Goal: Transaction & Acquisition: Purchase product/service

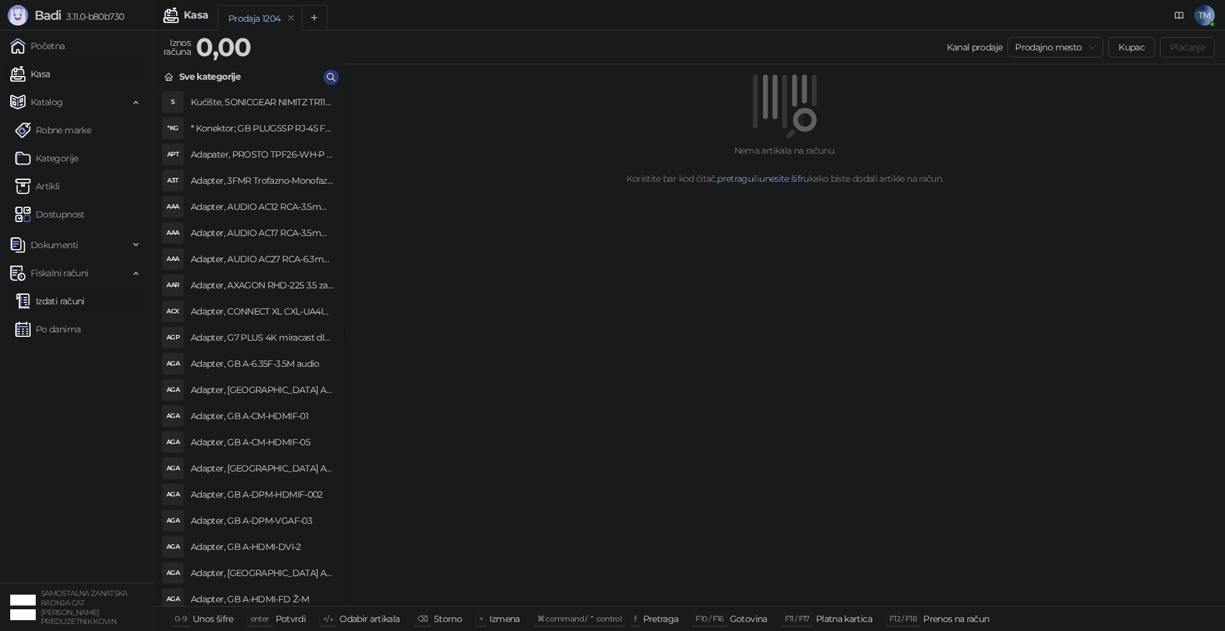
click at [55, 304] on link "Izdati računi" at bounding box center [50, 301] width 70 height 26
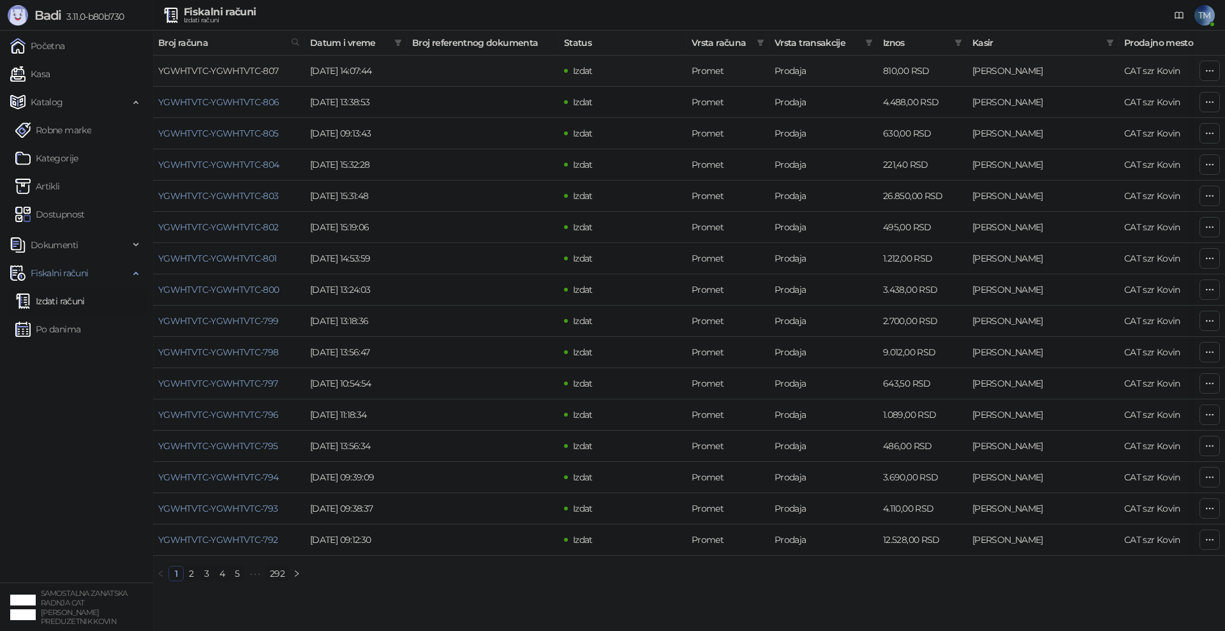
click at [225, 71] on link "YGWHTVTC-YGWHTVTC-807" at bounding box center [218, 70] width 121 height 11
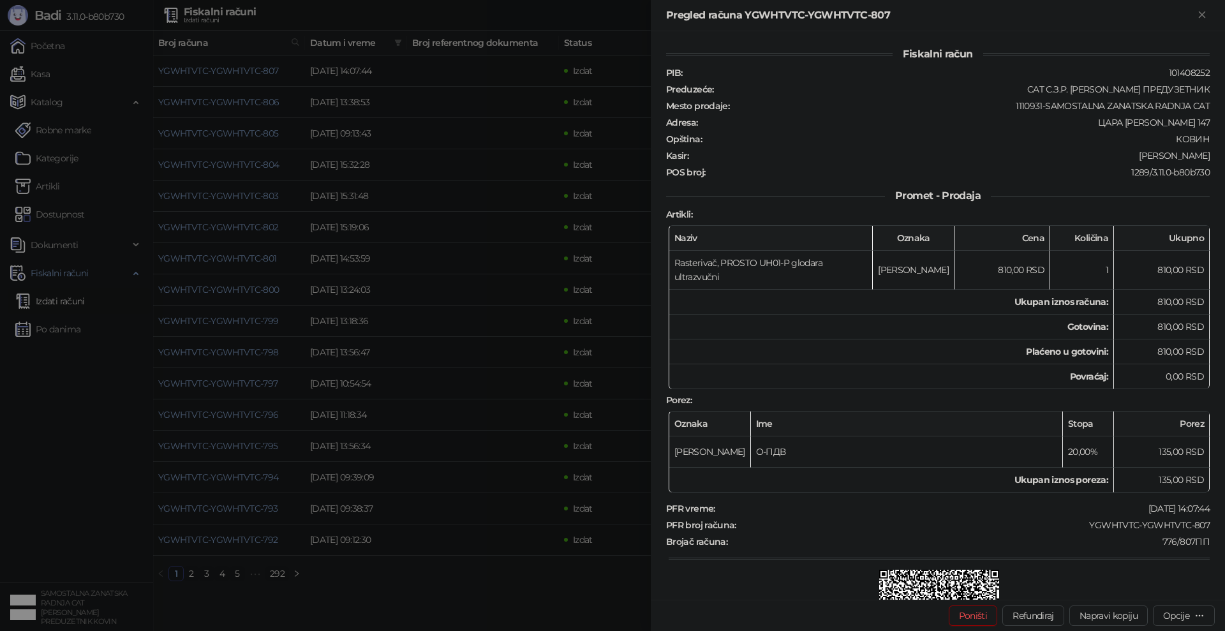
drag, startPoint x: 1203, startPoint y: 16, endPoint x: 1191, endPoint y: 18, distance: 12.3
click at [1203, 16] on icon "Zatvori" at bounding box center [1201, 14] width 6 height 6
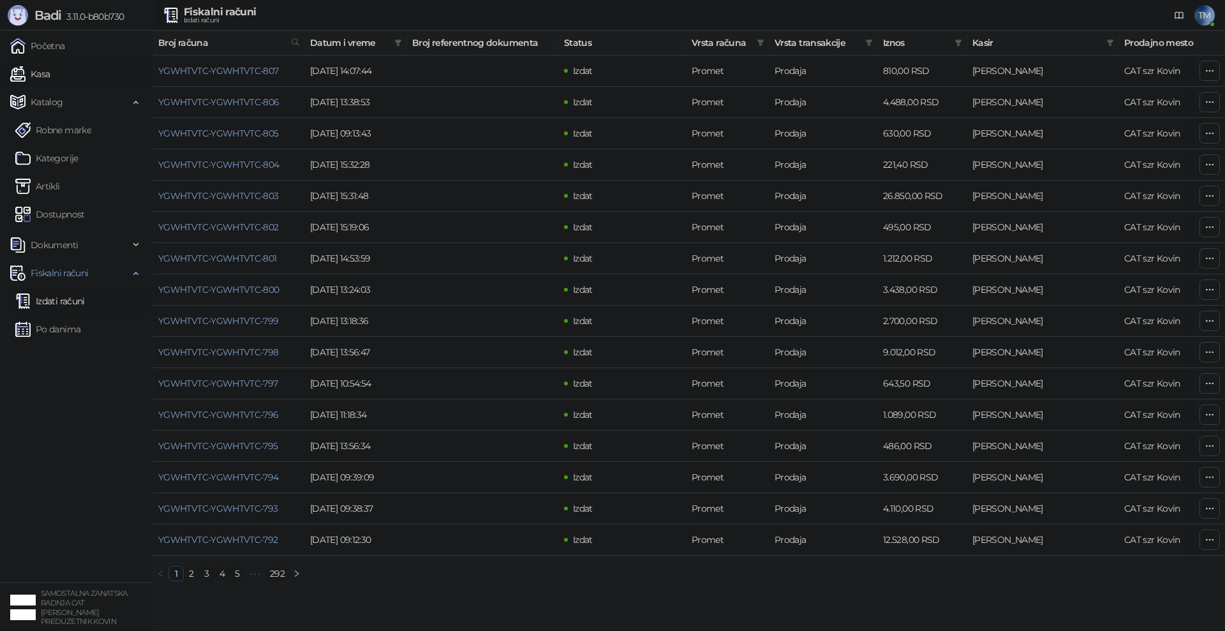
click at [33, 74] on link "Kasa" at bounding box center [30, 74] width 40 height 26
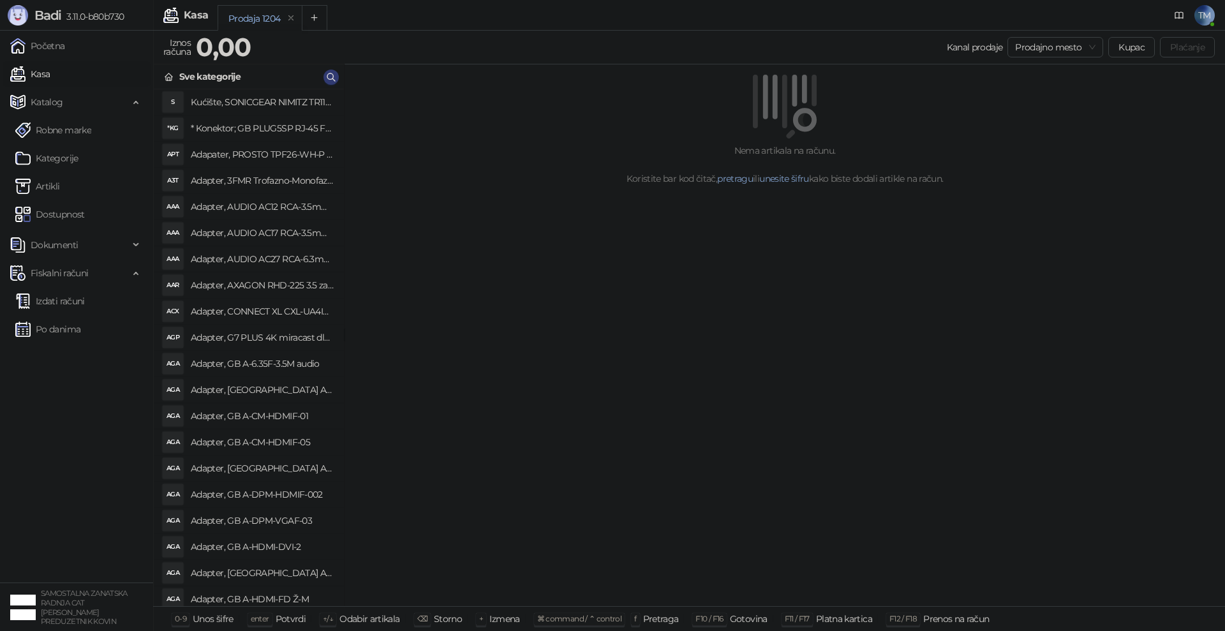
click at [745, 484] on div "Nema artikala na računu. Koristite bar kod čitač, pretragu ili unesite šifru ka…" at bounding box center [784, 335] width 880 height 542
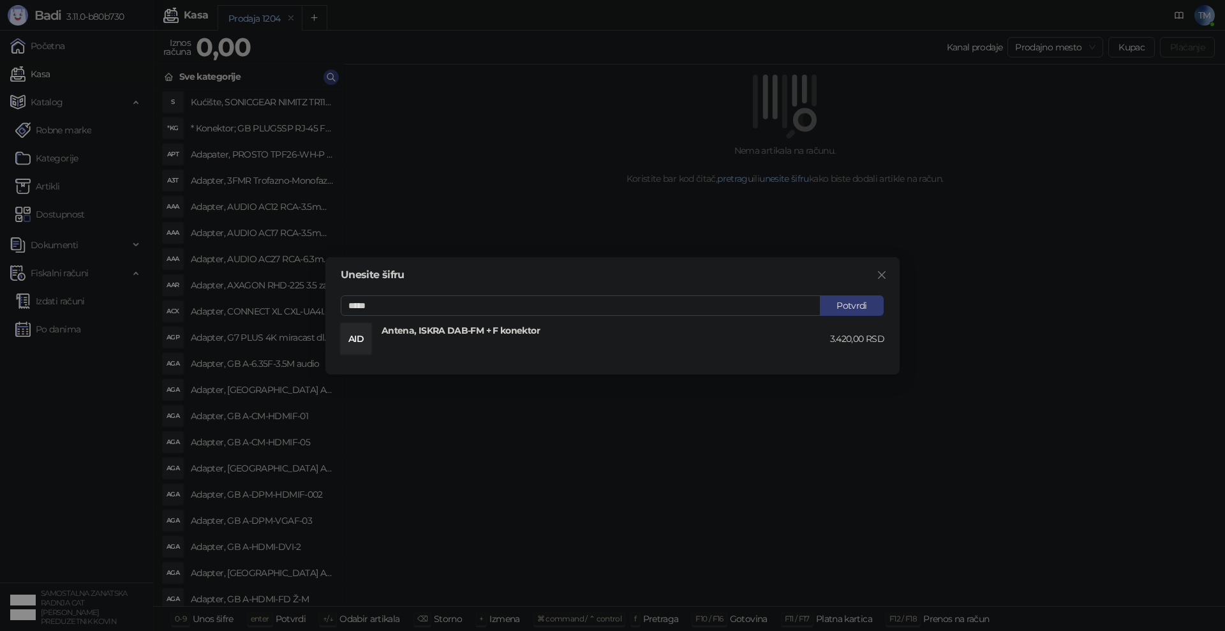
type input "*****"
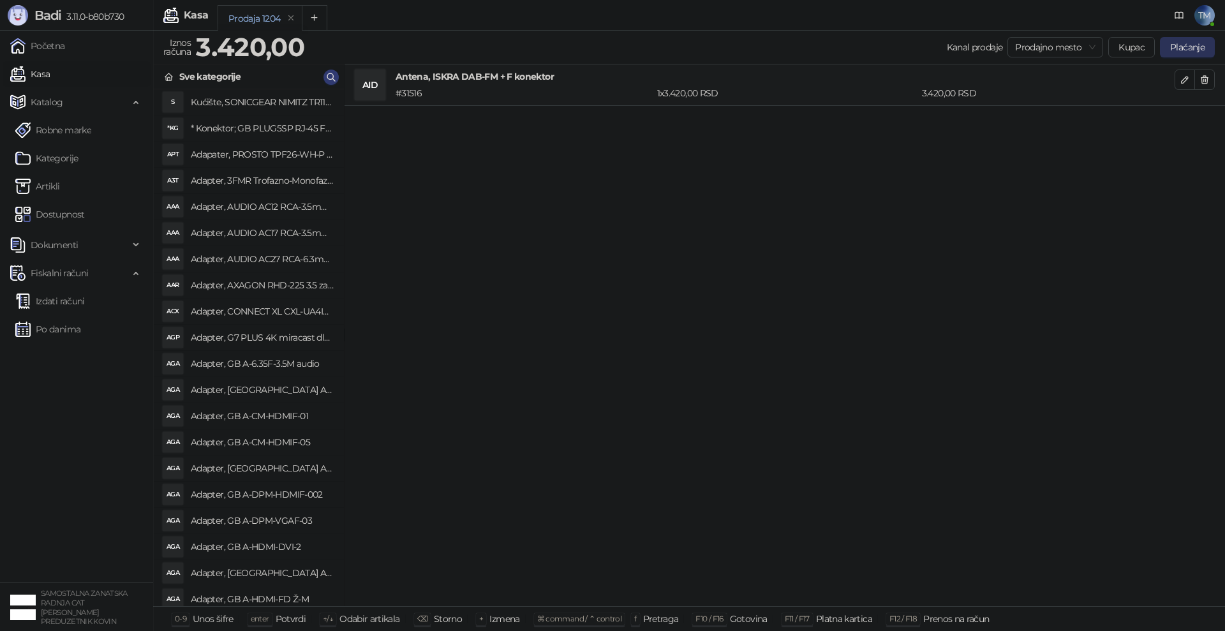
click at [1190, 45] on button "Plaćanje" at bounding box center [1187, 47] width 55 height 20
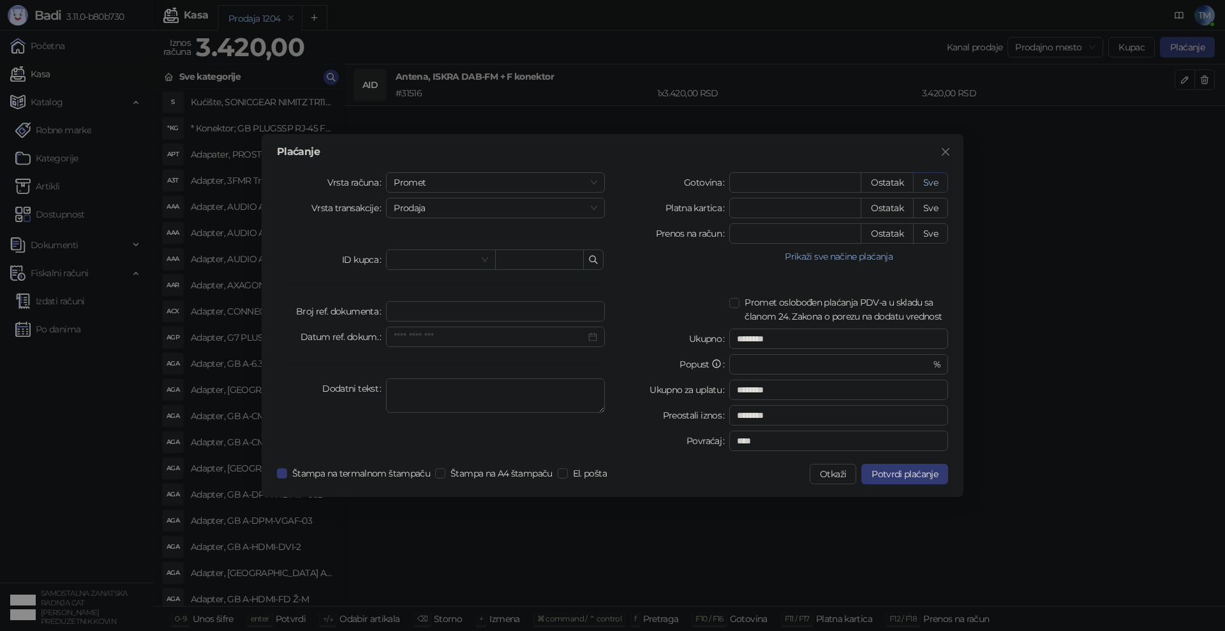
click at [927, 183] on button "Sve" at bounding box center [930, 182] width 35 height 20
type input "****"
click at [913, 474] on span "Potvrdi plaćanje" at bounding box center [904, 473] width 66 height 11
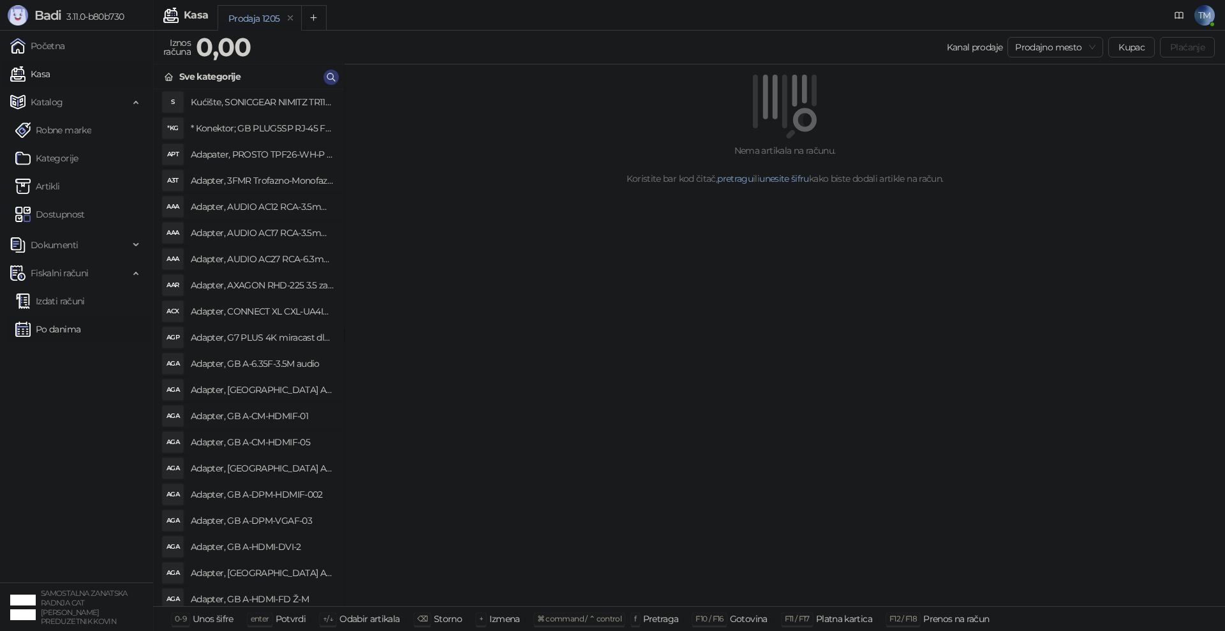
click at [52, 332] on link "Po danima" at bounding box center [47, 329] width 65 height 26
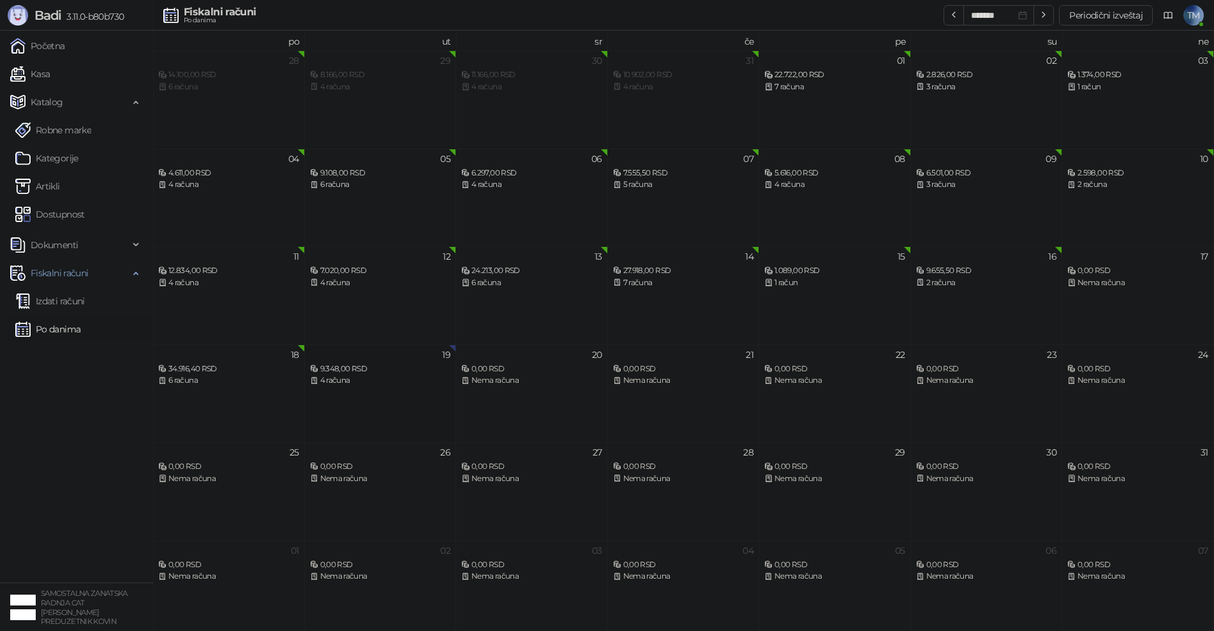
click at [396, 369] on div "9.348,00 RSD" at bounding box center [380, 369] width 141 height 12
